Goal: Contribute content: Add original content to the website for others to see

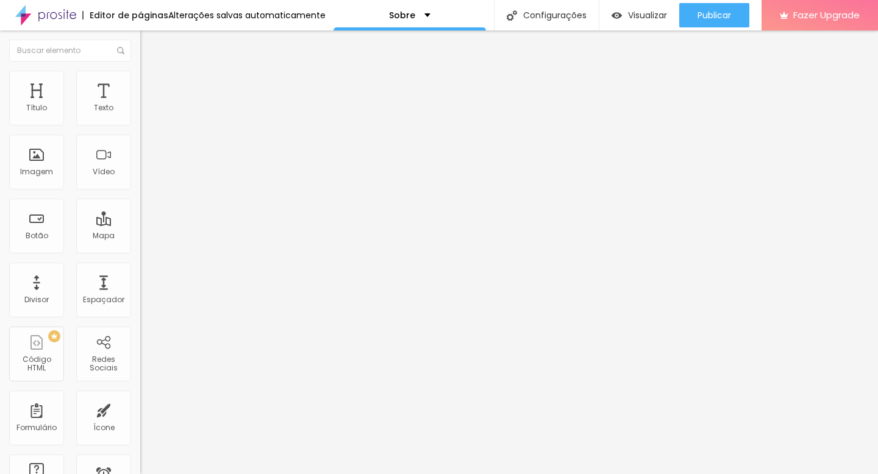
click at [140, 69] on ul "Conteúdo Estilo Avançado" at bounding box center [210, 77] width 140 height 37
click at [140, 83] on img at bounding box center [145, 88] width 11 height 11
click at [140, 79] on li "Estilo" at bounding box center [210, 77] width 140 height 12
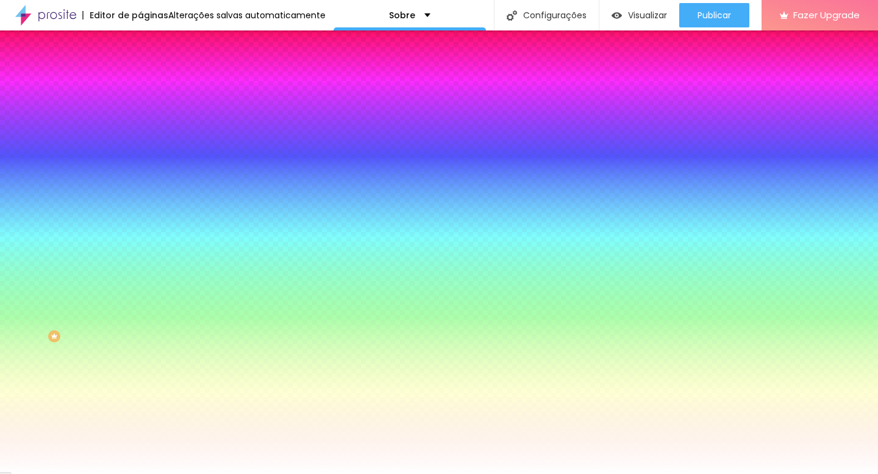
click at [140, 71] on li "Conteúdo" at bounding box center [210, 65] width 140 height 12
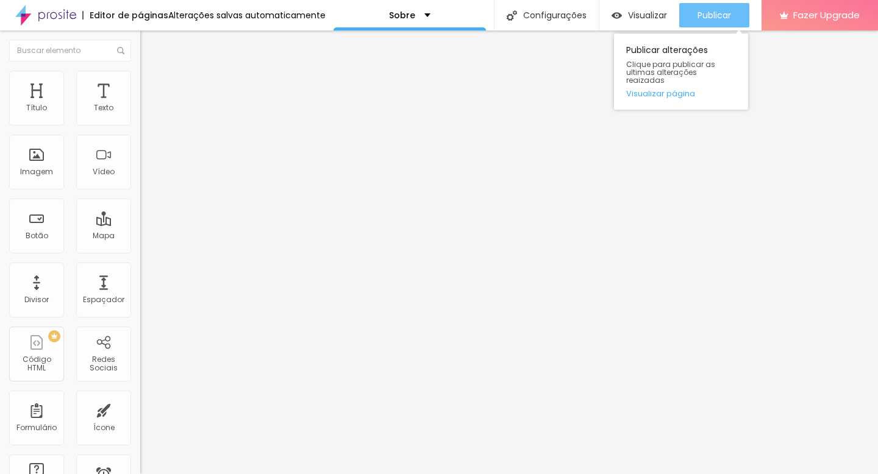
click at [724, 15] on span "Publicar" at bounding box center [714, 15] width 34 height 10
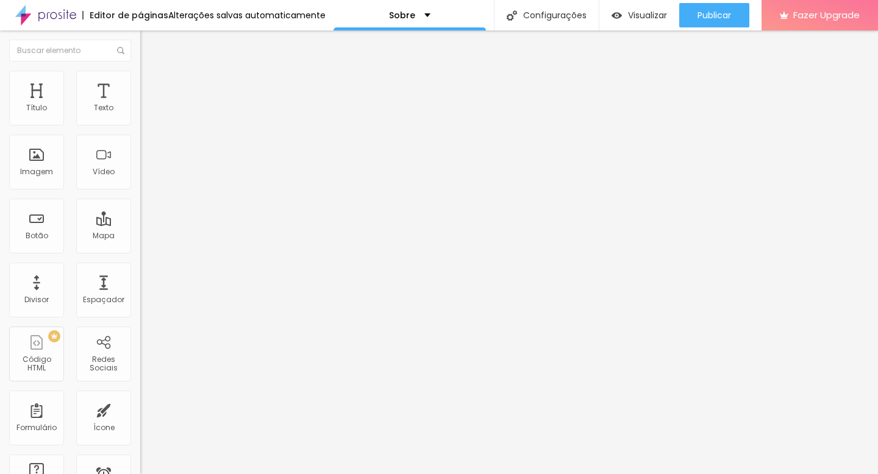
click at [140, 73] on img at bounding box center [145, 76] width 11 height 11
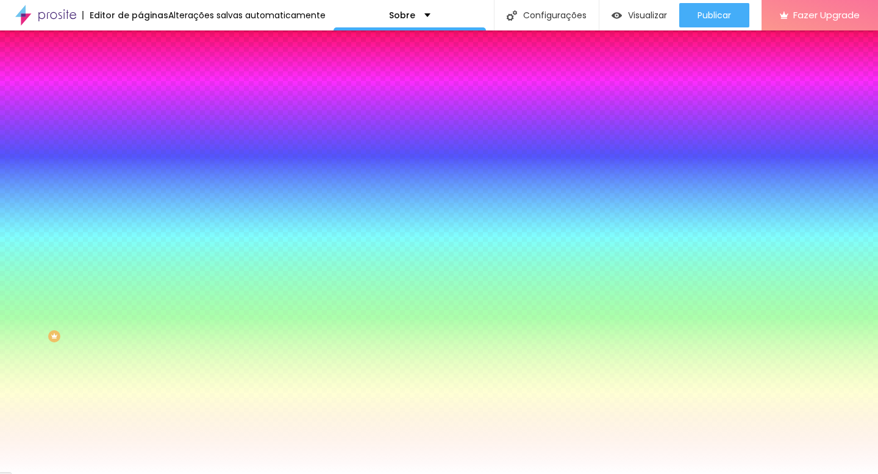
click at [140, 83] on img at bounding box center [145, 88] width 11 height 11
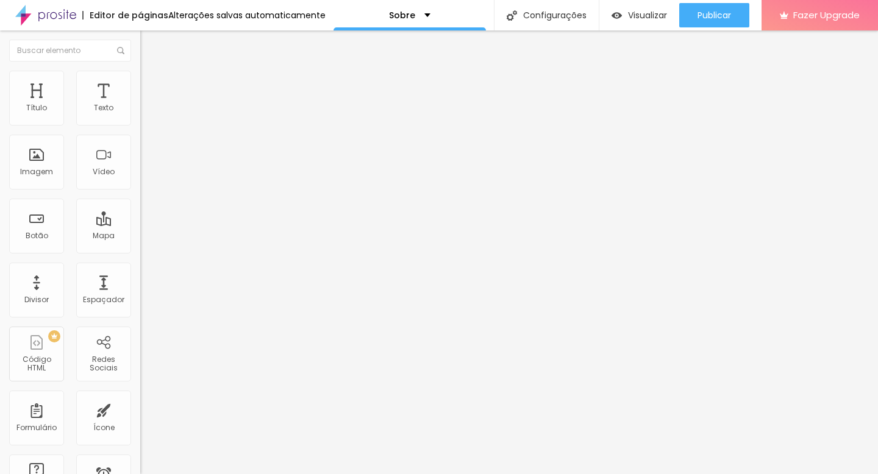
type input "171"
type input "162"
type input "153"
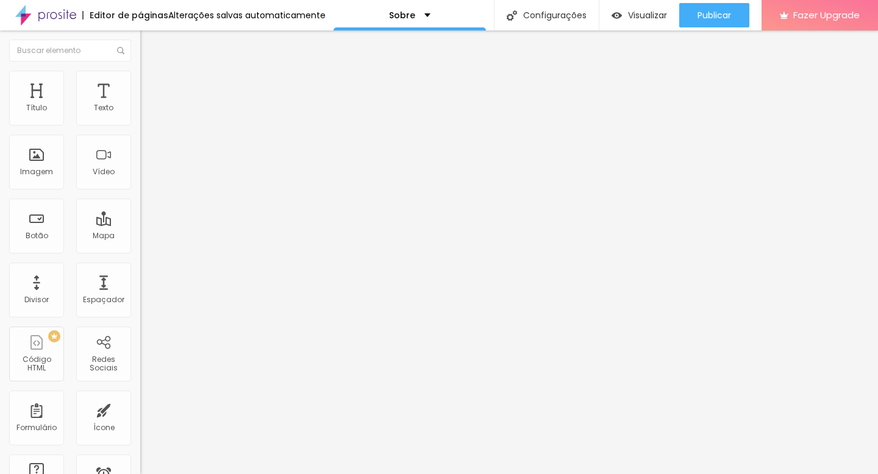
type input "153"
type input "145"
type input "132"
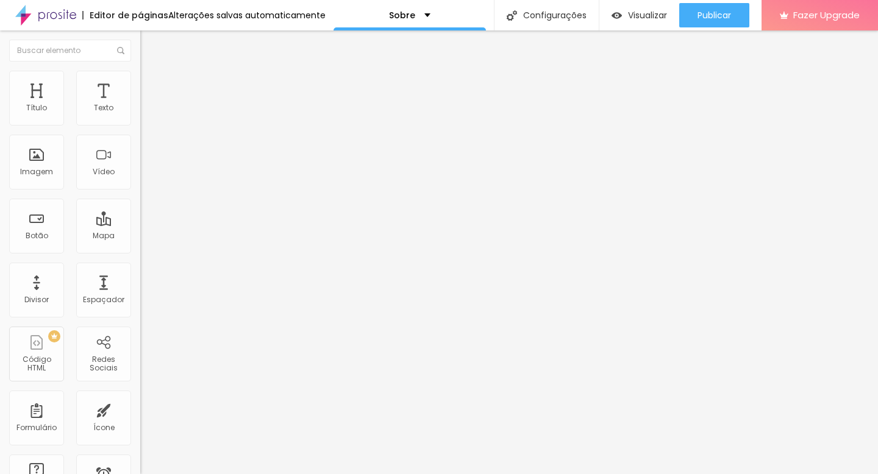
type input "122"
type input "118"
type input "109"
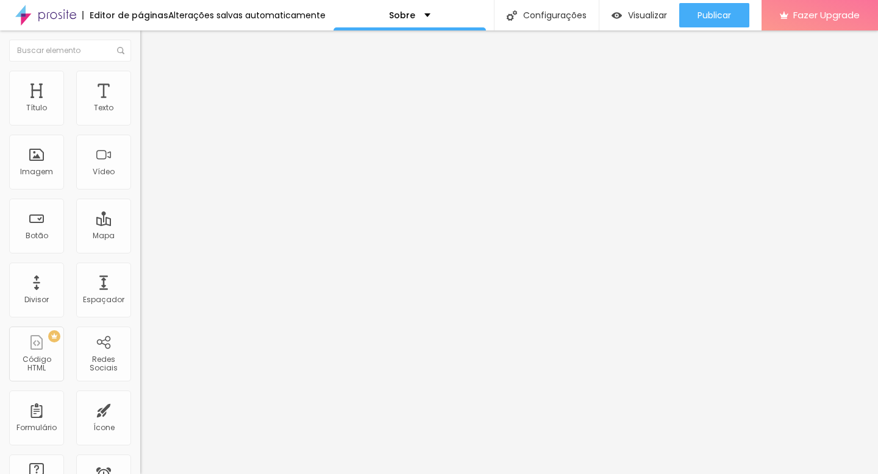
type input "109"
type input "105"
type input "99"
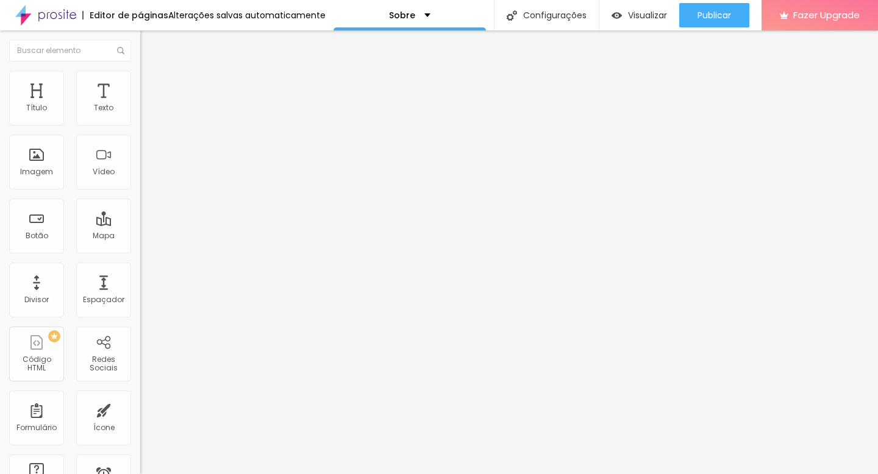
type input "85"
type input "82"
type input "73"
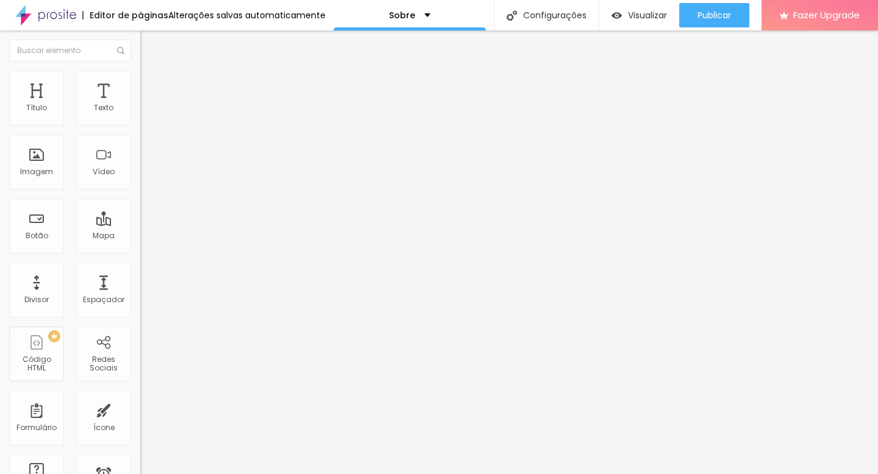
type input "73"
type input "60"
type input "49"
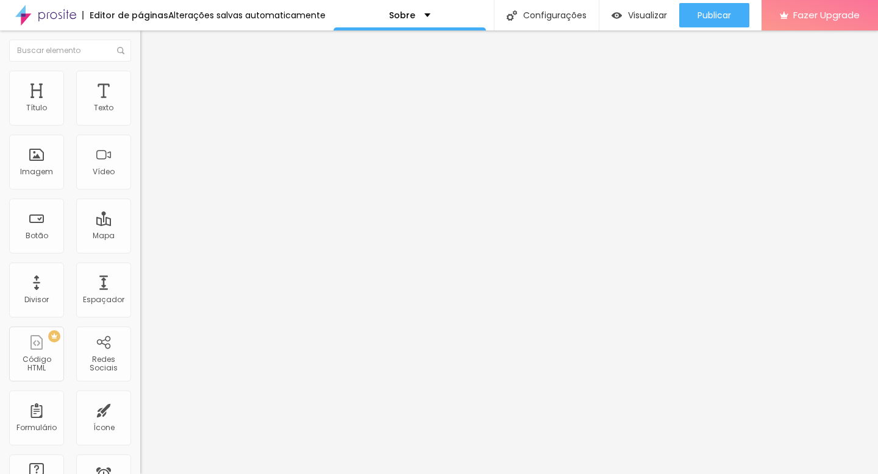
type input "33"
type input "26"
type input "19"
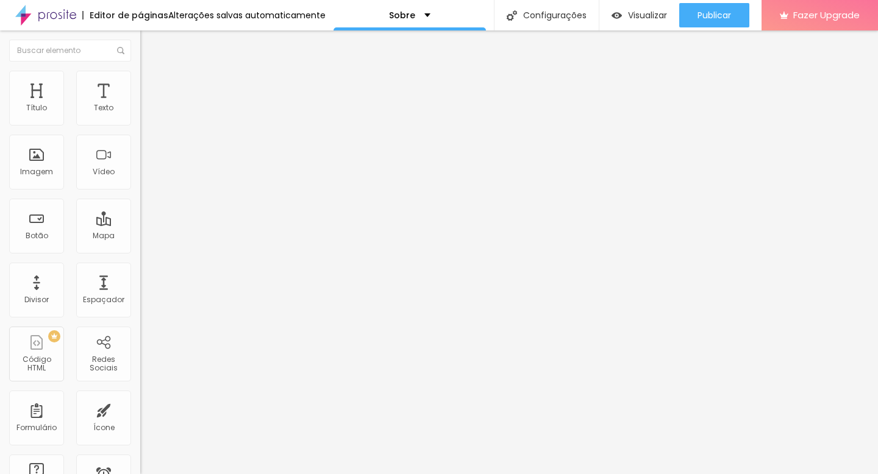
type input "19"
type input "10"
type input "4"
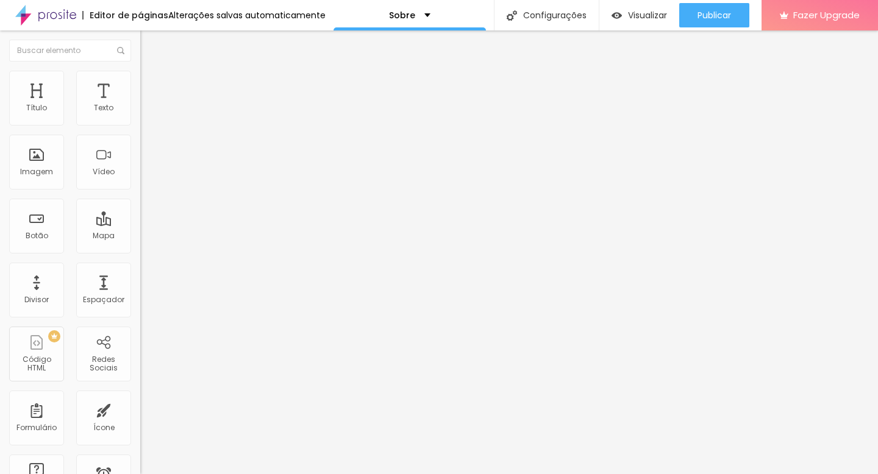
type input "0"
drag, startPoint x: 48, startPoint y: 144, endPoint x: 19, endPoint y: 143, distance: 28.7
type input "0"
click at [140, 409] on input "range" at bounding box center [179, 414] width 79 height 10
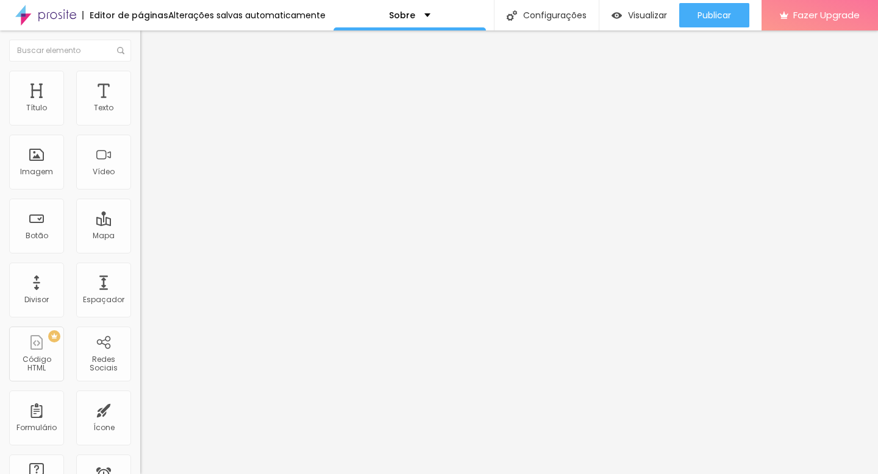
drag, startPoint x: 25, startPoint y: 118, endPoint x: 18, endPoint y: 116, distance: 7.0
click at [140, 237] on input "range" at bounding box center [179, 242] width 79 height 10
click at [140, 82] on li "Estilo" at bounding box center [210, 77] width 140 height 12
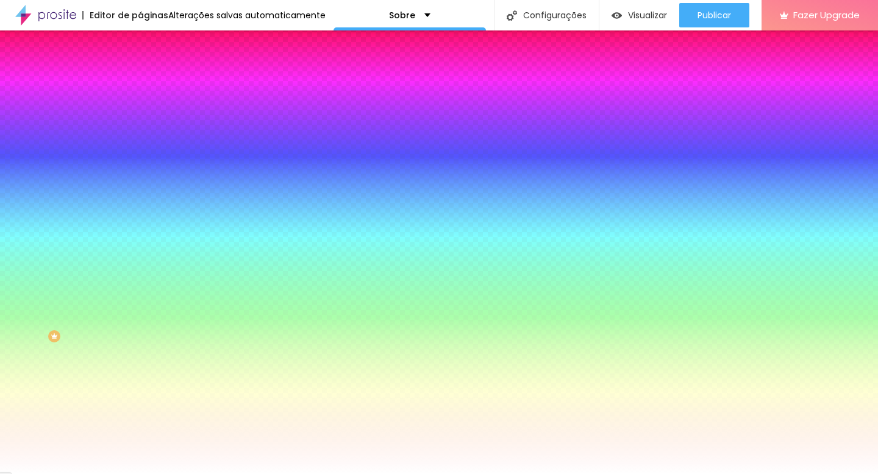
click at [140, 78] on ul "Conteúdo Estilo Avançado" at bounding box center [210, 77] width 140 height 37
click at [140, 83] on li "Avançado" at bounding box center [210, 89] width 140 height 12
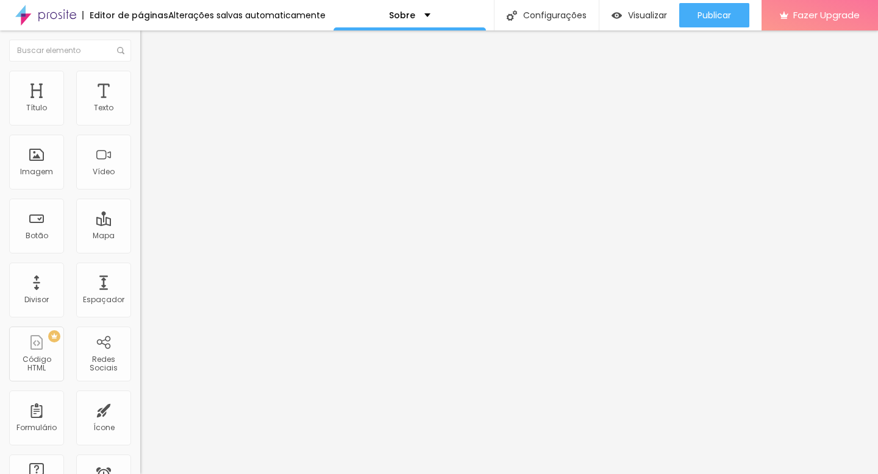
type input "15"
type input "10"
type input "15"
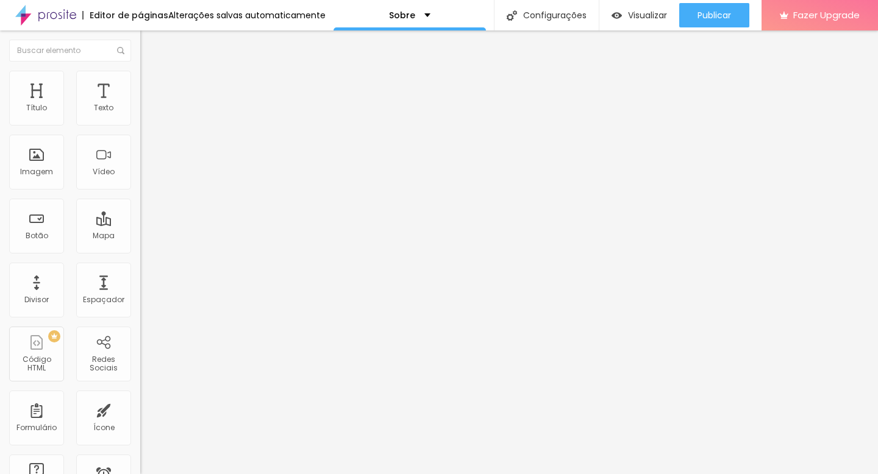
type input "15"
type input "20"
type input "25"
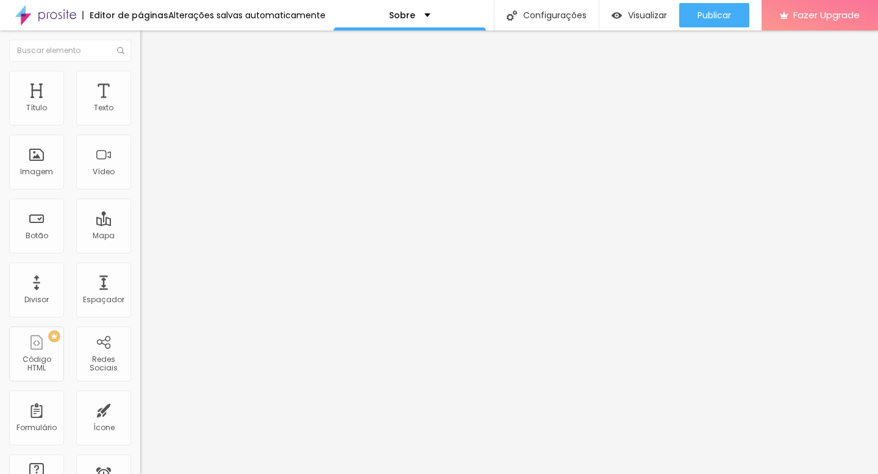
type input "20"
click at [140, 237] on input "range" at bounding box center [179, 242] width 79 height 10
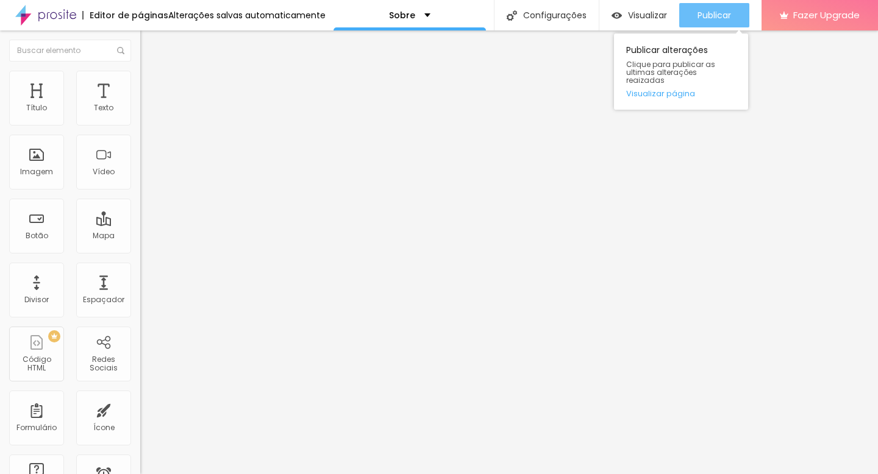
click at [711, 23] on div "Publicar" at bounding box center [714, 15] width 34 height 24
click at [713, 18] on span "Publicar" at bounding box center [714, 15] width 34 height 10
